Goal: Complete application form: Complete application form

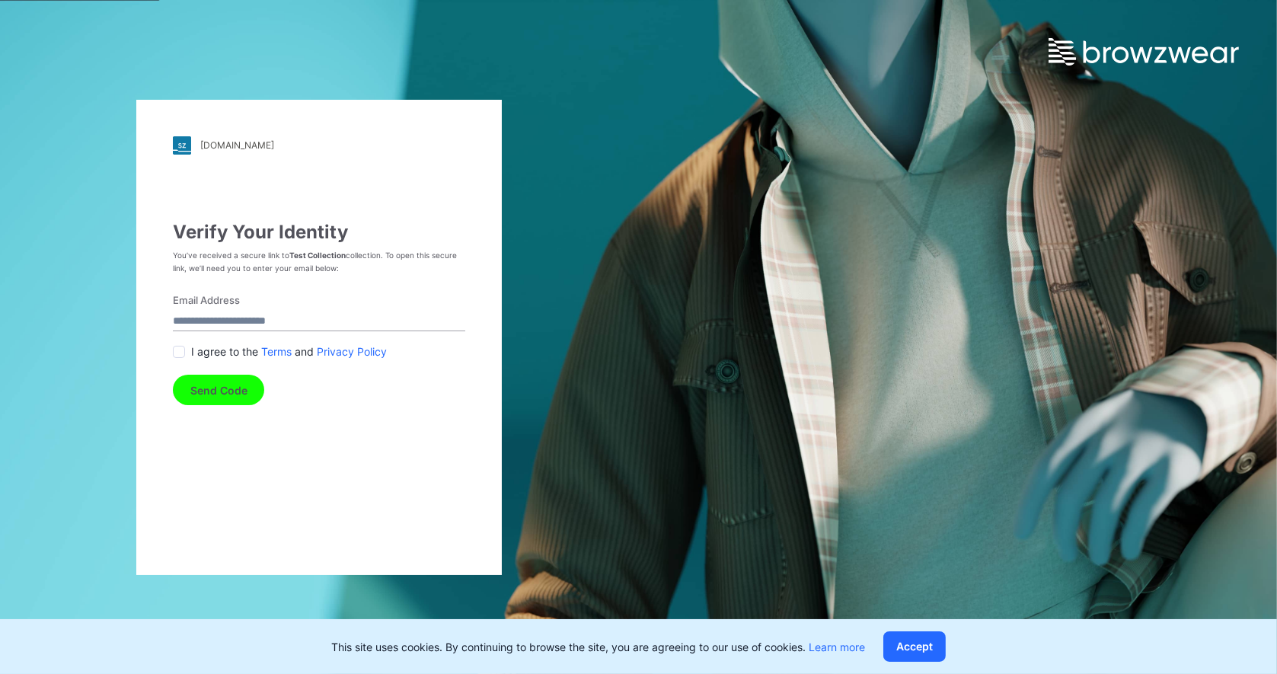
click at [270, 319] on input "Email Address" at bounding box center [319, 321] width 292 height 21
type input "**********"
click at [180, 348] on span at bounding box center [179, 352] width 12 height 12
click at [206, 391] on button "Send Code" at bounding box center [218, 390] width 91 height 30
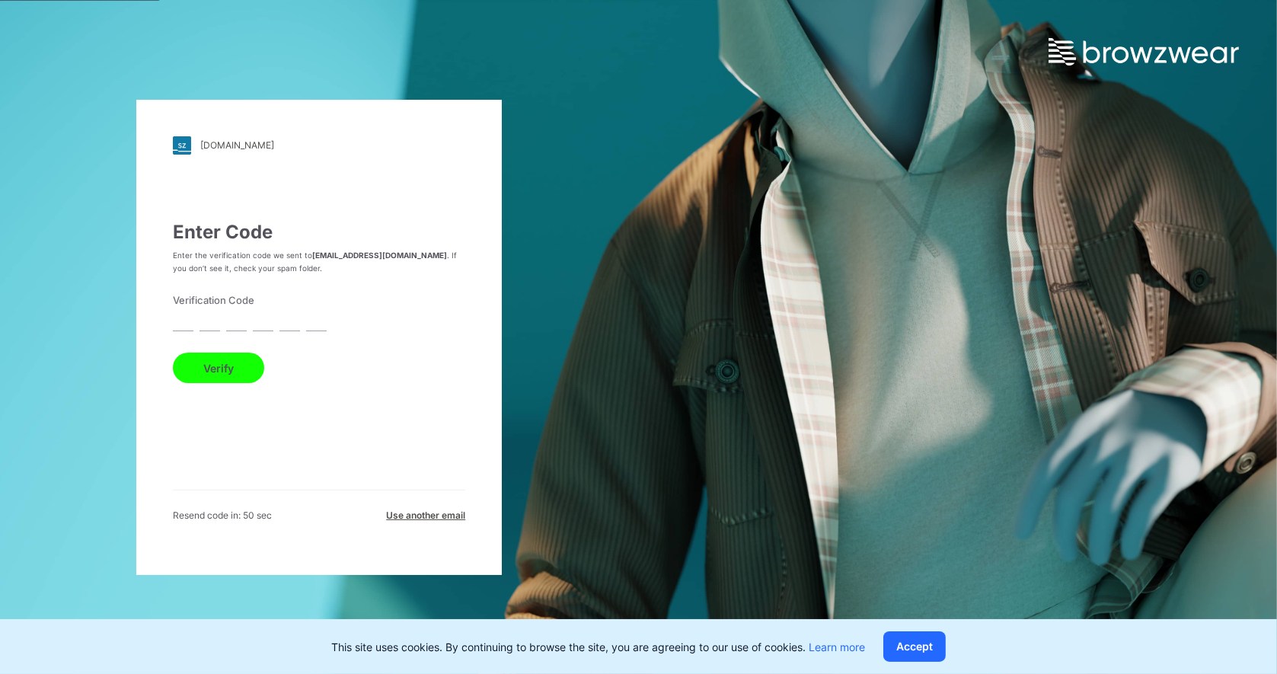
drag, startPoint x: 189, startPoint y: 325, endPoint x: 192, endPoint y: 317, distance: 8.9
click at [187, 324] on input "text" at bounding box center [183, 321] width 21 height 21
type input "*"
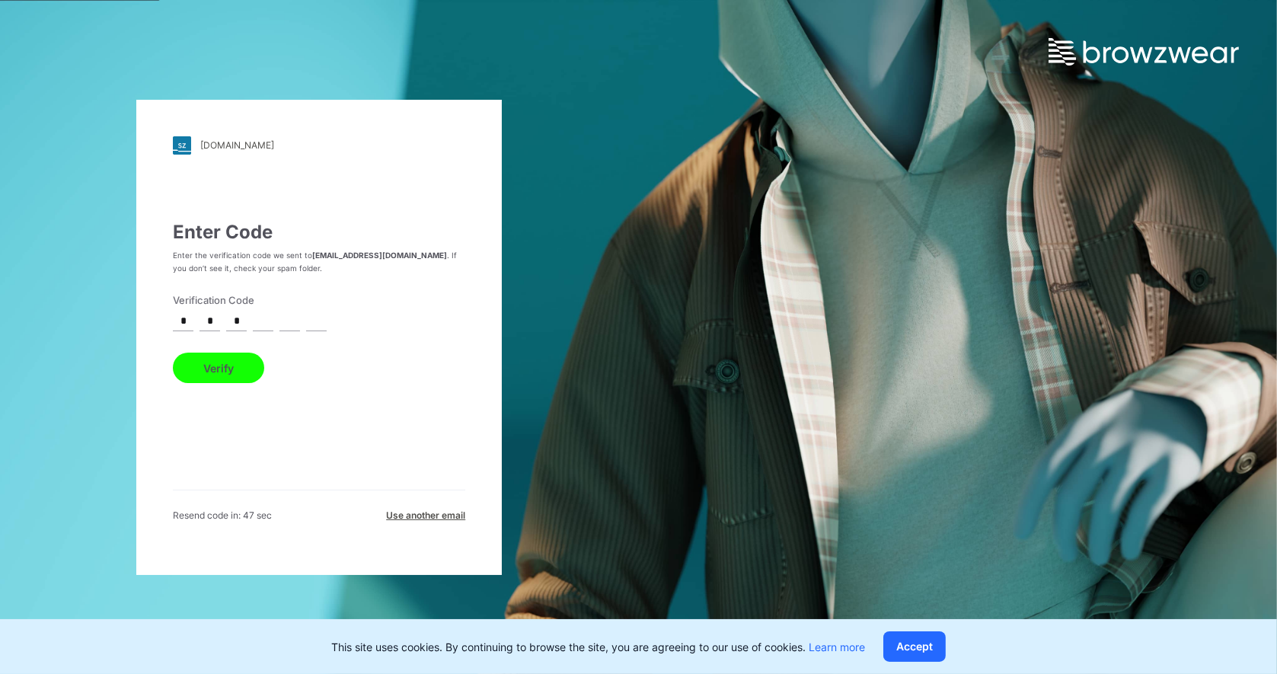
type input "*"
click at [231, 365] on button "Verify" at bounding box center [218, 368] width 91 height 30
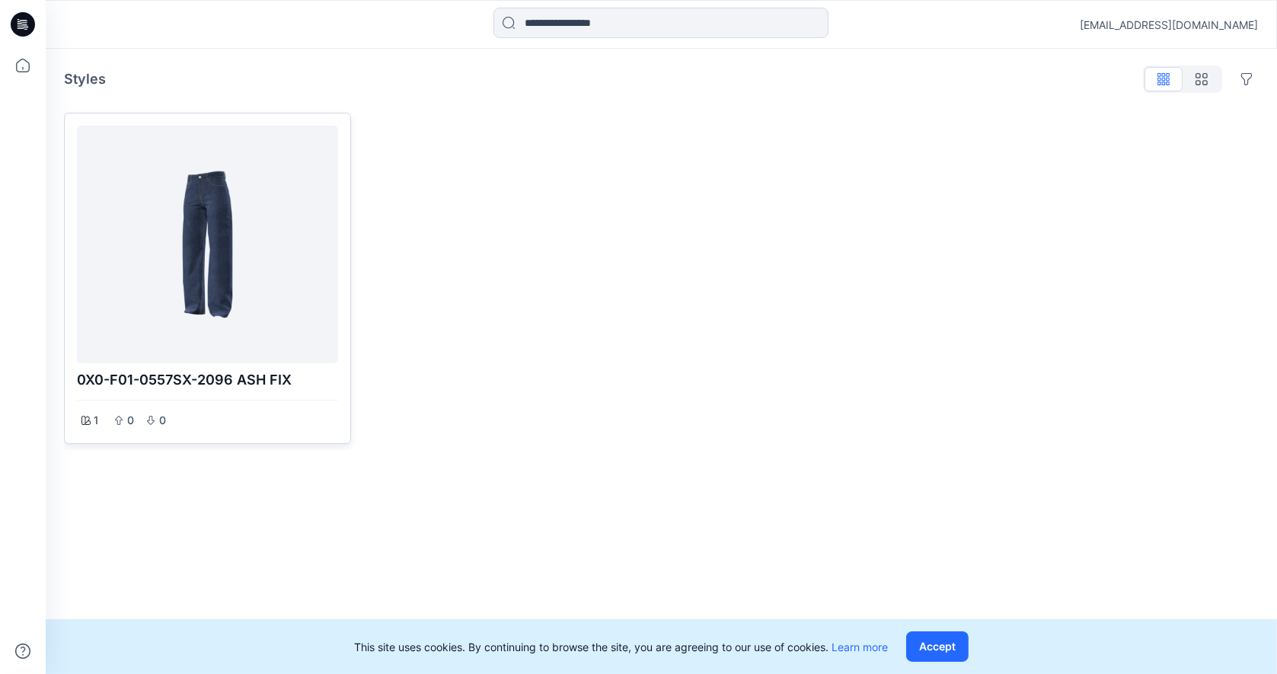
click at [251, 286] on div at bounding box center [207, 244] width 249 height 225
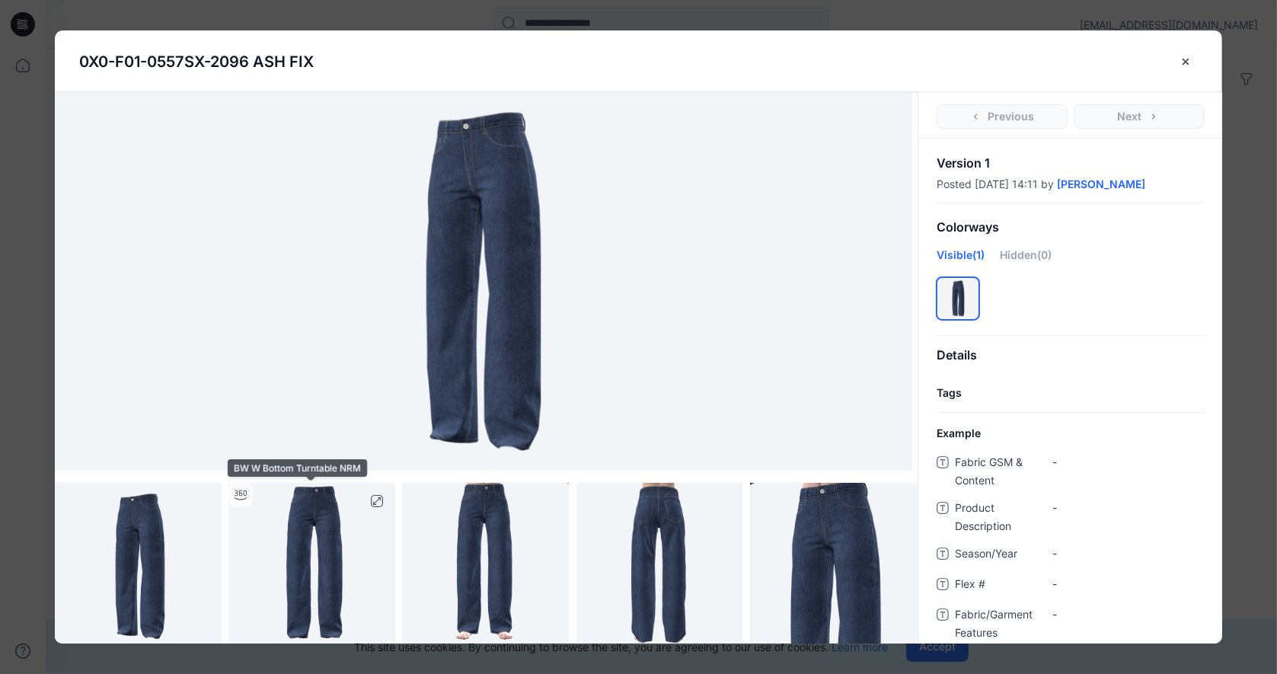
click at [330, 558] on img at bounding box center [311, 566] width 167 height 167
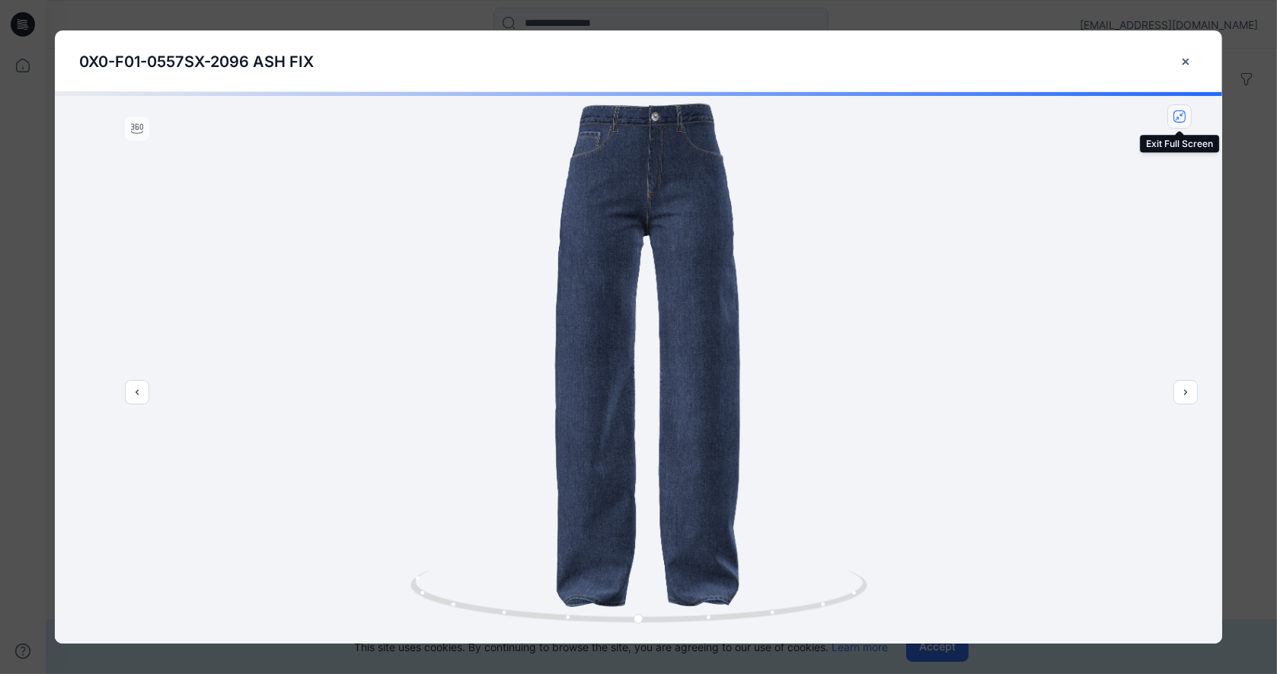
click at [1183, 119] on icon "close-full-preview" at bounding box center [1179, 116] width 12 height 12
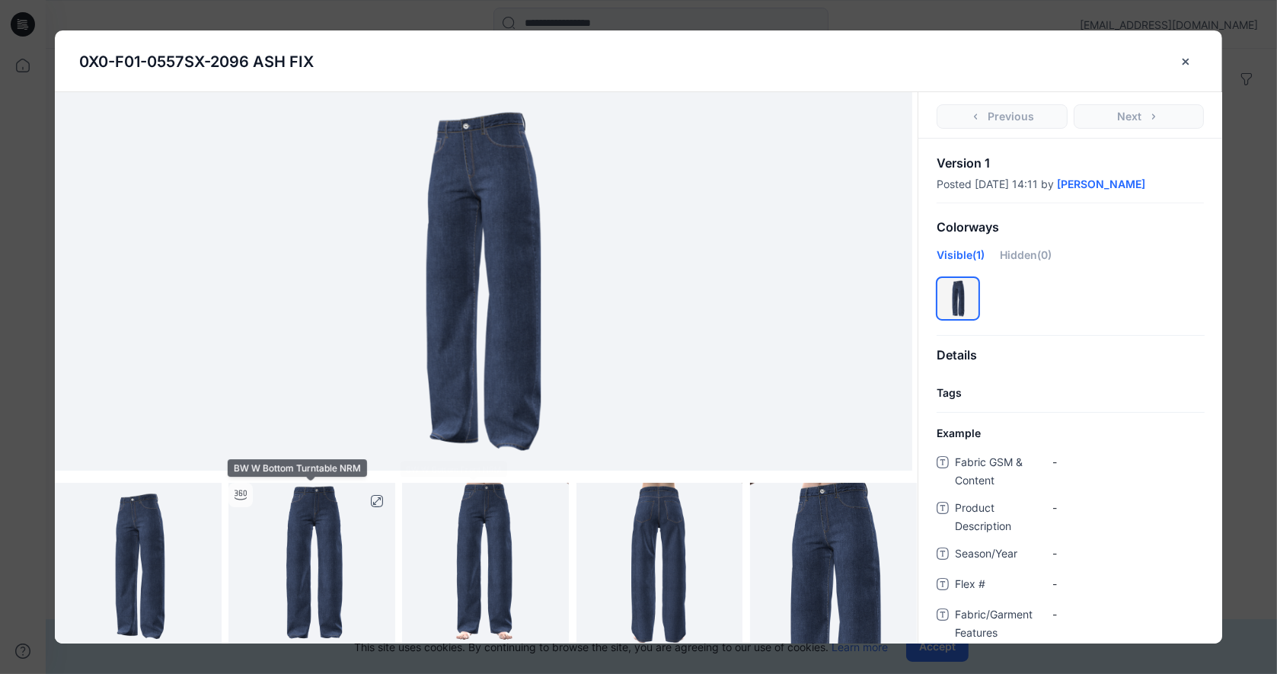
click at [325, 597] on img at bounding box center [311, 566] width 167 height 167
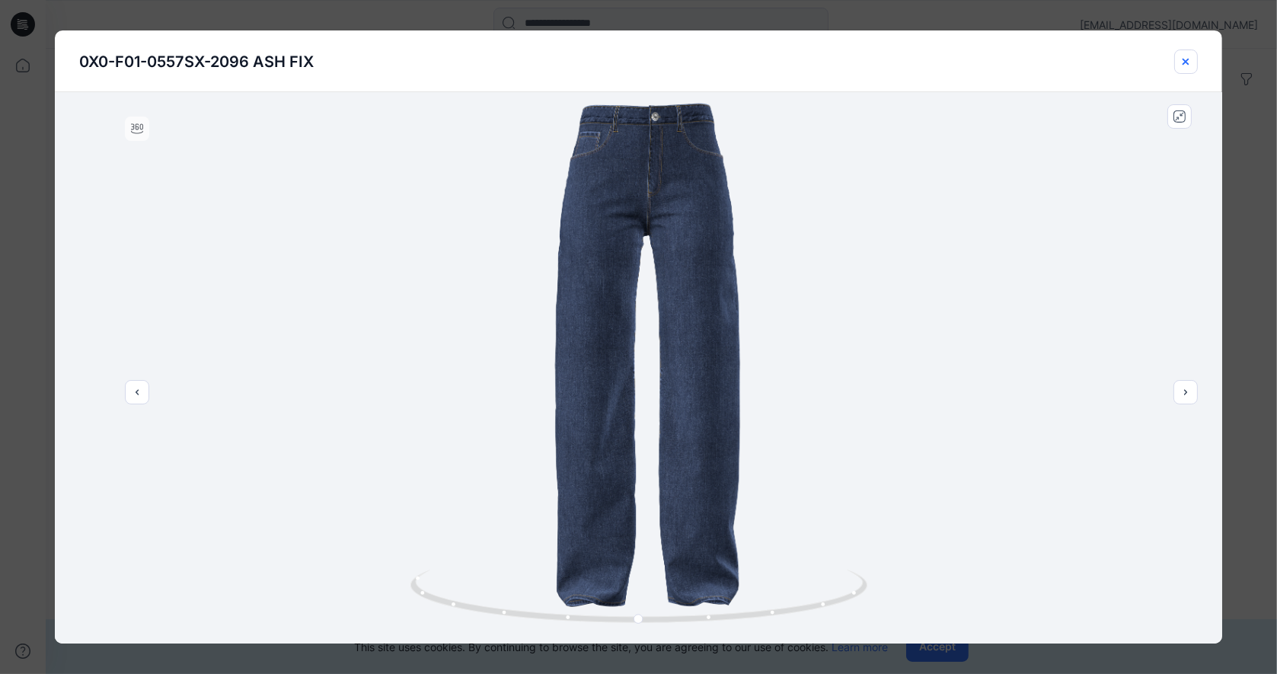
click at [1189, 62] on icon "close-btn" at bounding box center [1185, 62] width 12 height 12
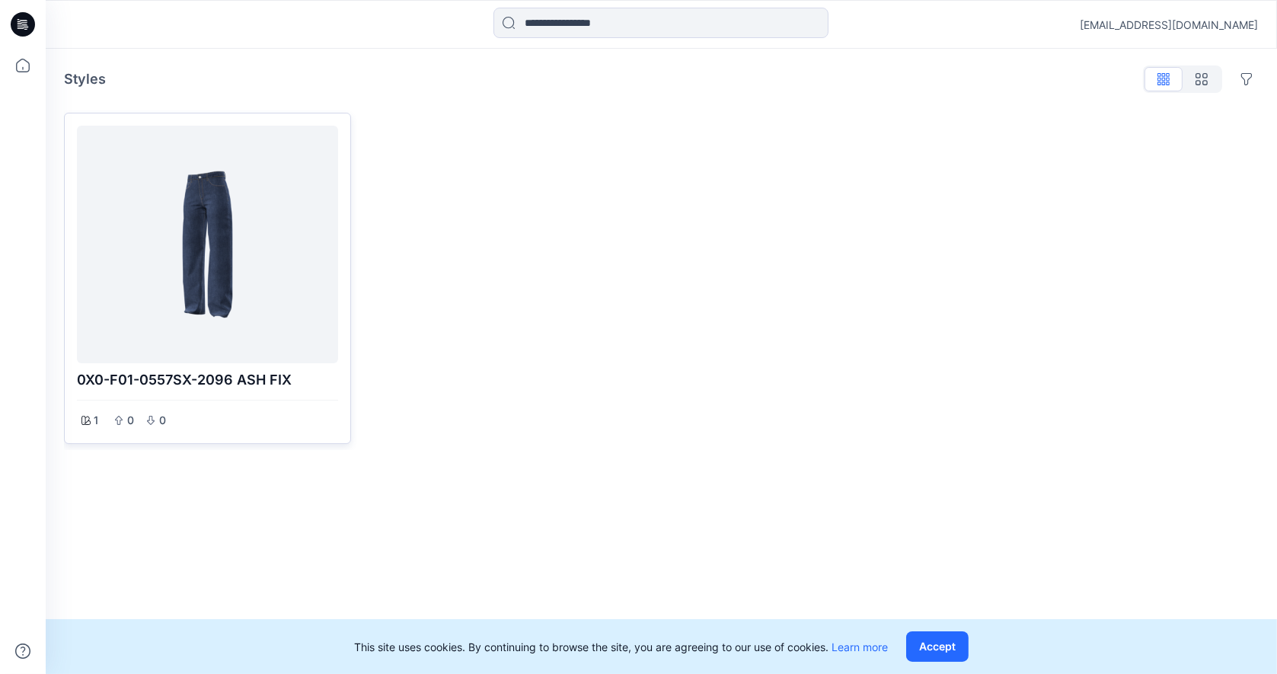
click at [174, 284] on div at bounding box center [207, 244] width 249 height 225
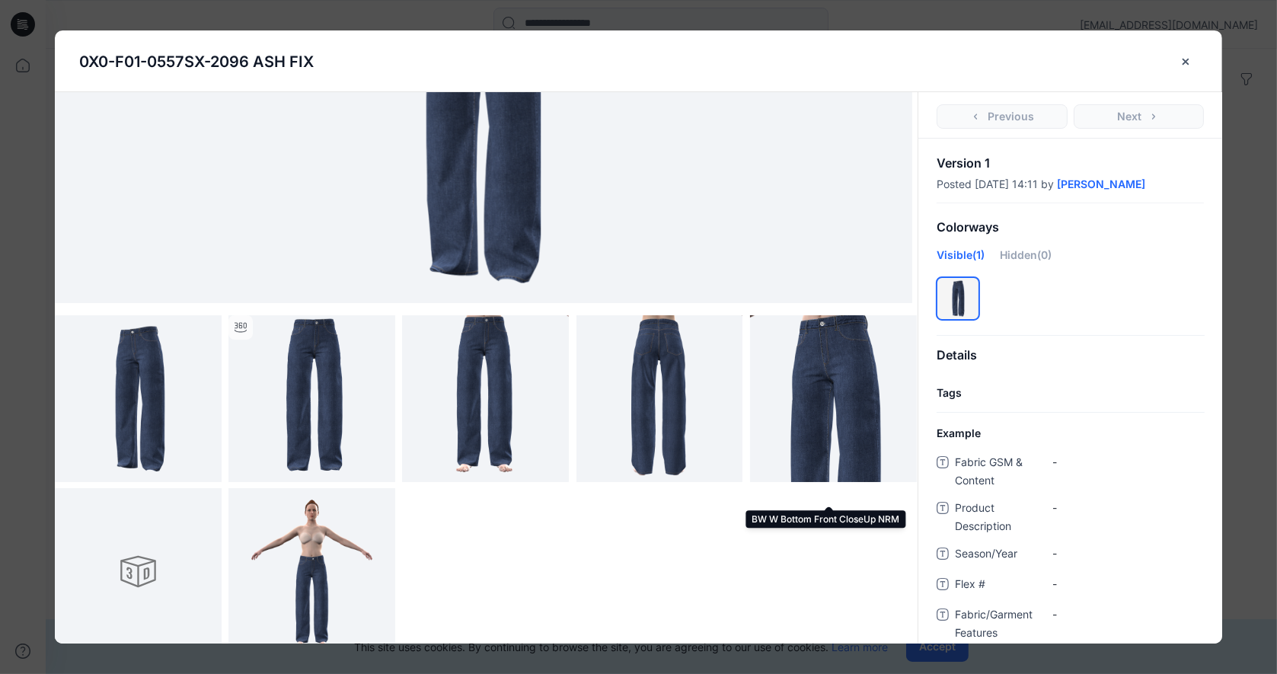
scroll to position [178, 0]
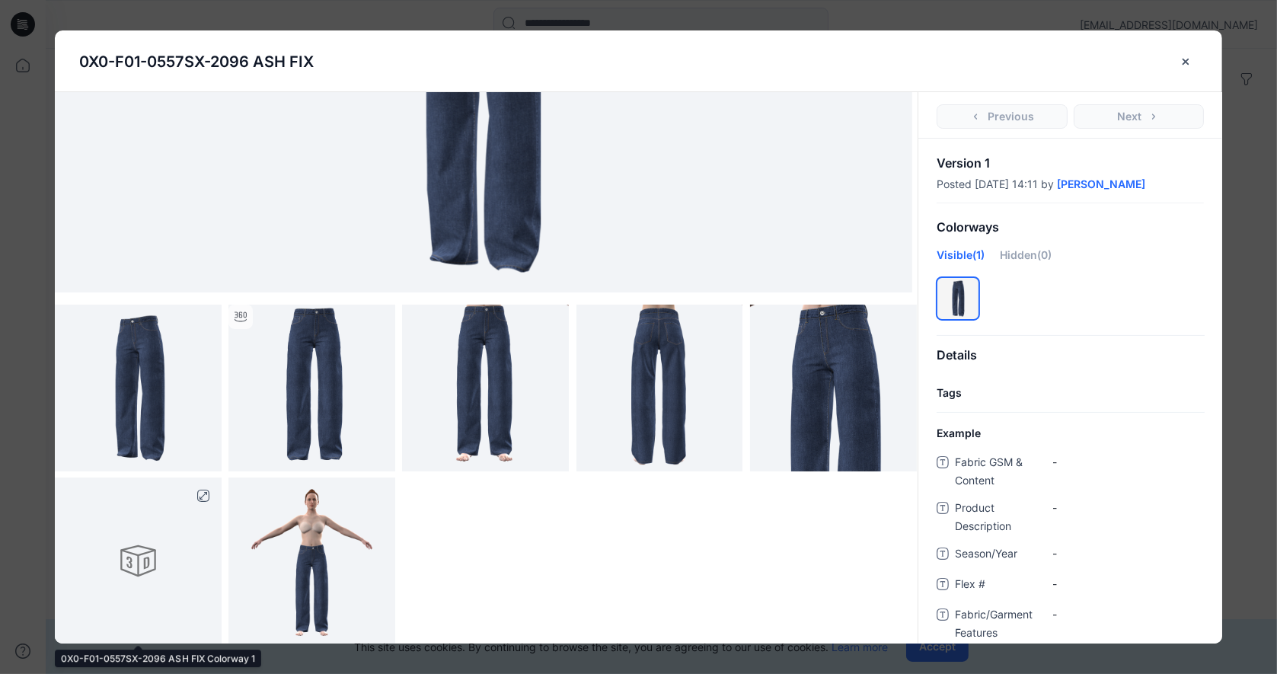
click at [134, 570] on div at bounding box center [138, 560] width 167 height 167
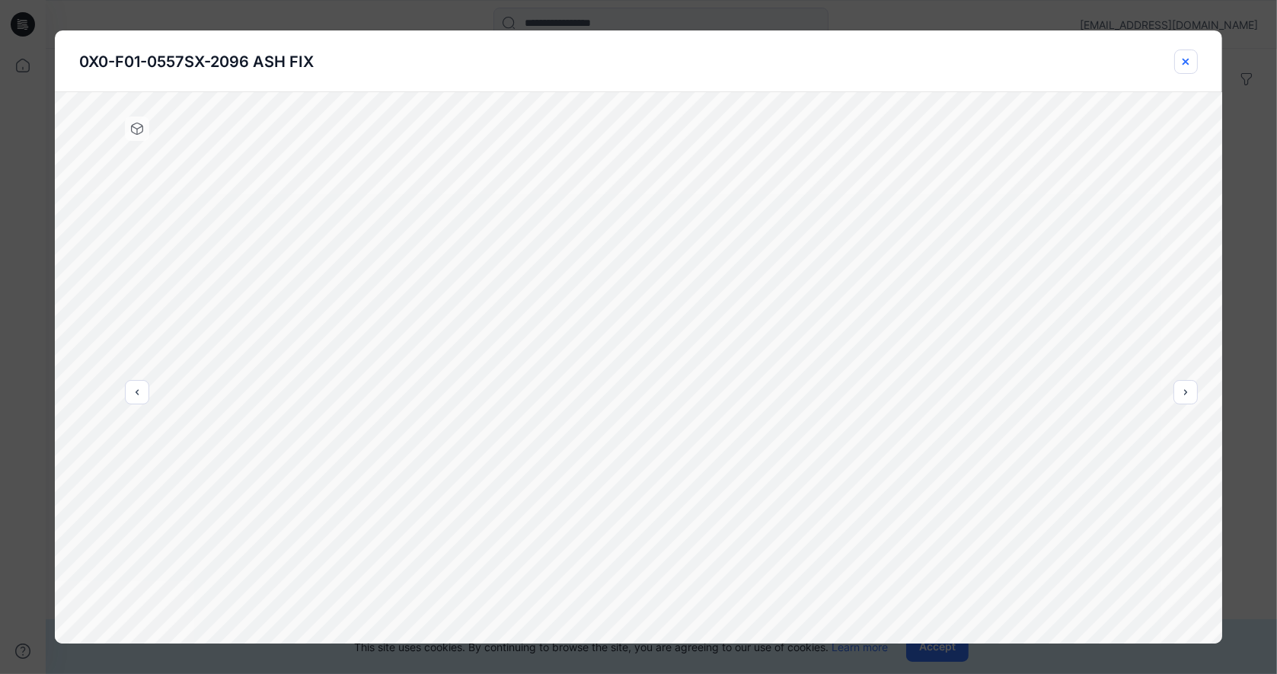
click at [1189, 59] on icon "close-btn" at bounding box center [1185, 62] width 12 height 12
